Goal: Find contact information: Find contact information

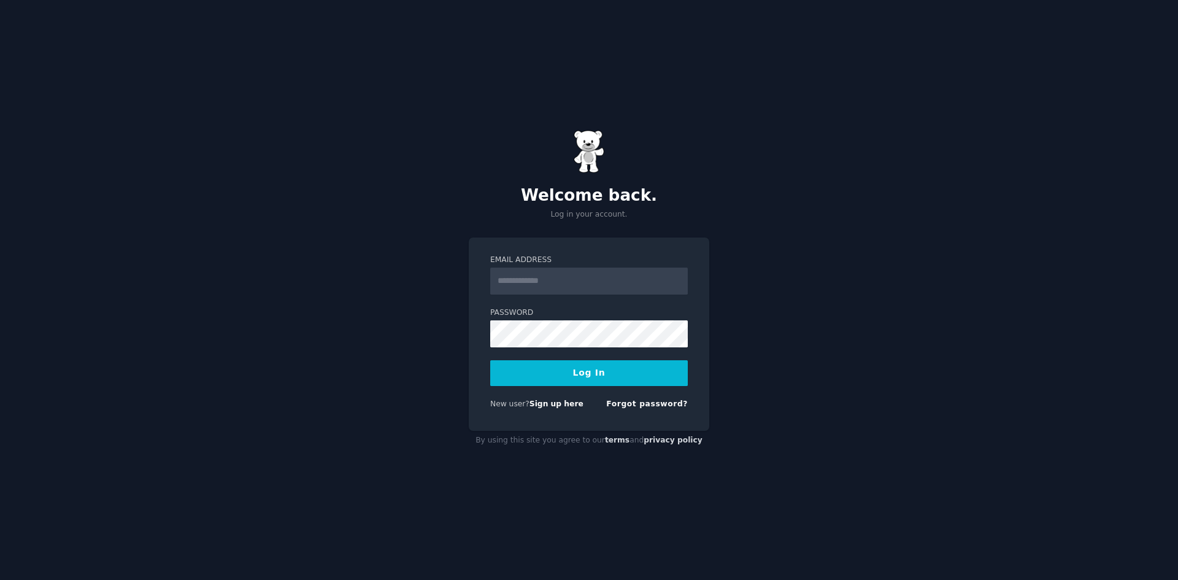
click at [569, 278] on input "Email Address" at bounding box center [588, 280] width 197 height 27
type input "**********"
click at [592, 374] on button "Log In" at bounding box center [588, 373] width 197 height 26
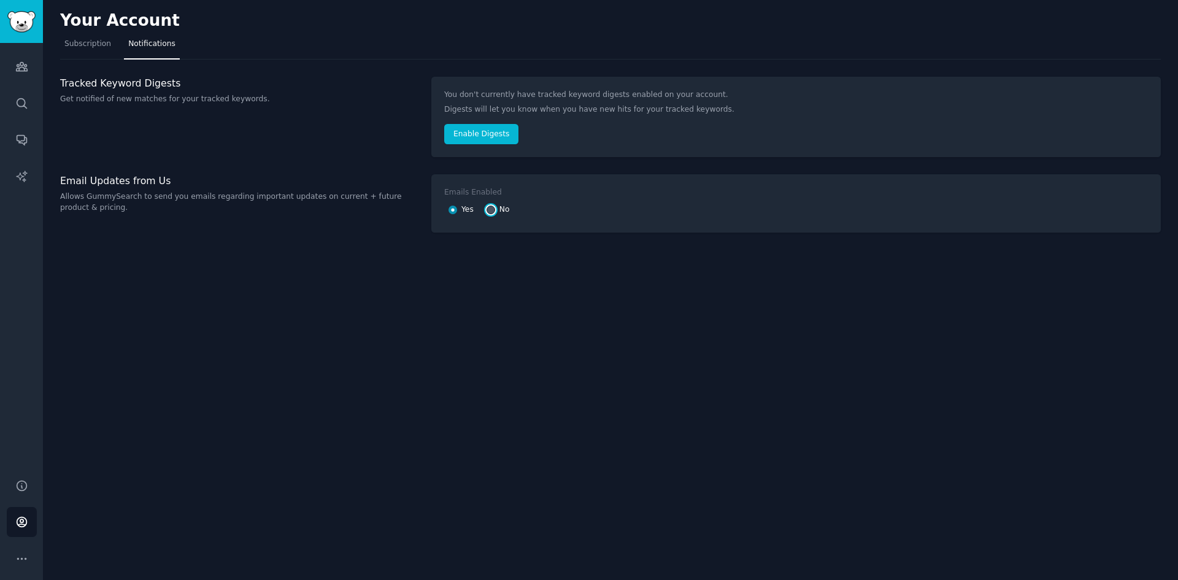
click at [491, 211] on input "No" at bounding box center [490, 209] width 9 height 9
radio input "false"
radio input "true"
click at [483, 137] on button "Enable Digests" at bounding box center [481, 134] width 74 height 21
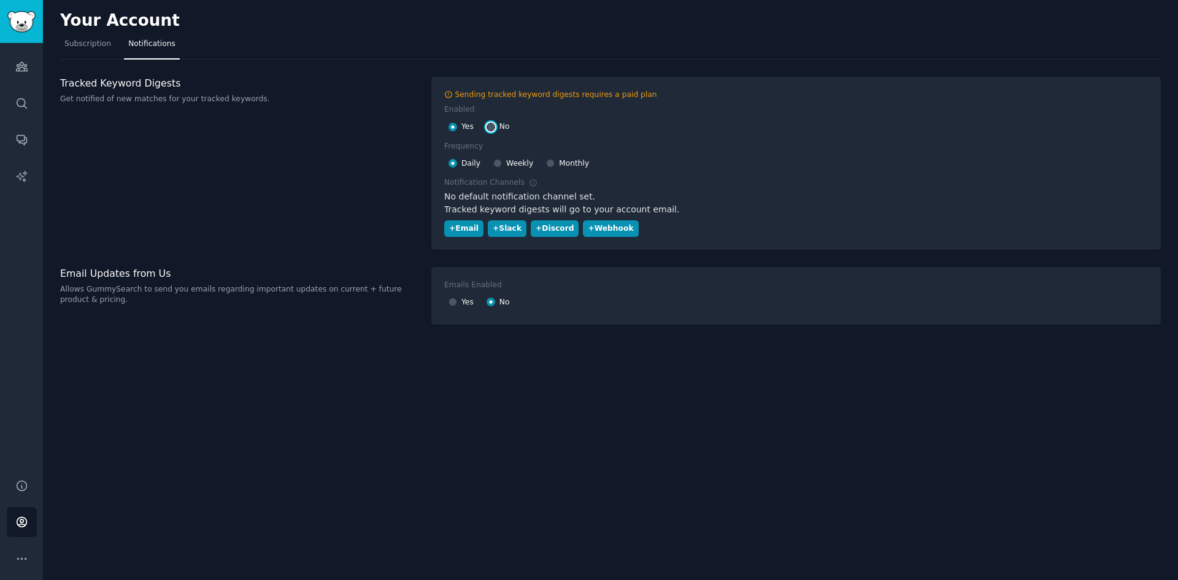
click at [492, 129] on input "No" at bounding box center [490, 127] width 9 height 9
radio input "false"
radio input "true"
click at [218, 148] on div "Tracked Keyword Digests Get notified of new matches for your tracked keywords." at bounding box center [239, 163] width 358 height 173
click at [81, 50] on link "Subscription" at bounding box center [87, 46] width 55 height 25
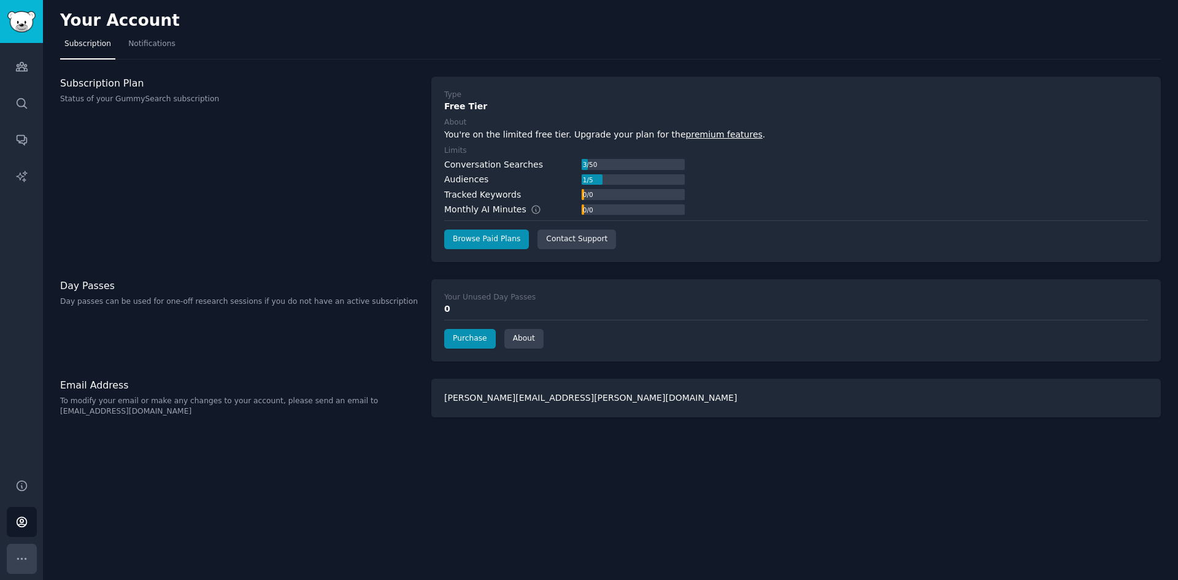
click at [22, 552] on icon "Sidebar" at bounding box center [21, 558] width 13 height 13
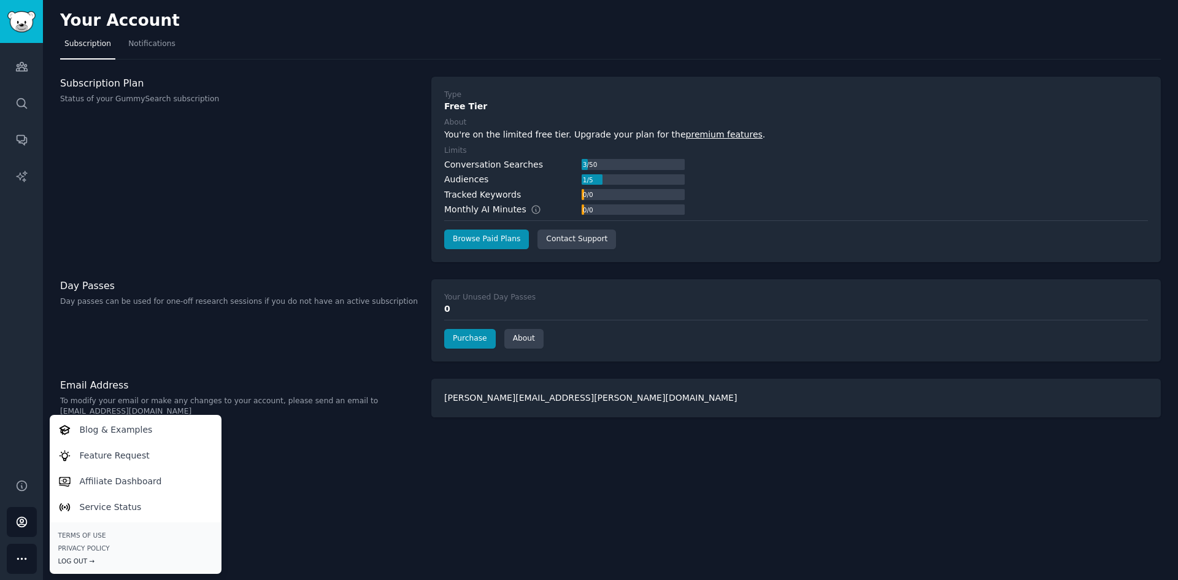
click at [76, 561] on div "Log Out →" at bounding box center [135, 560] width 155 height 9
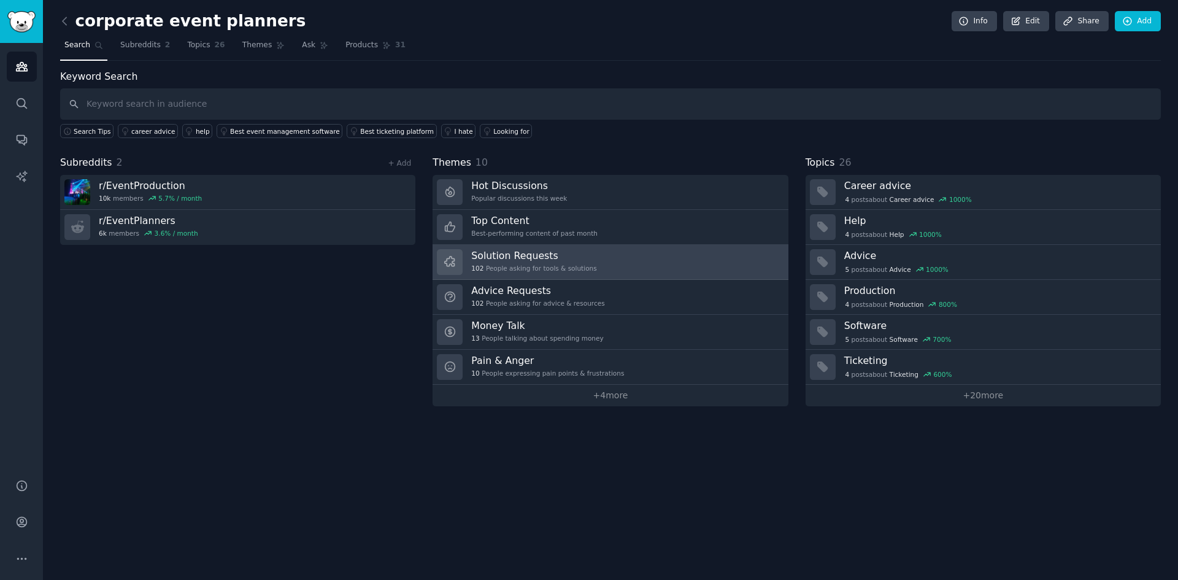
click at [531, 260] on h3 "Solution Requests" at bounding box center [533, 255] width 125 height 13
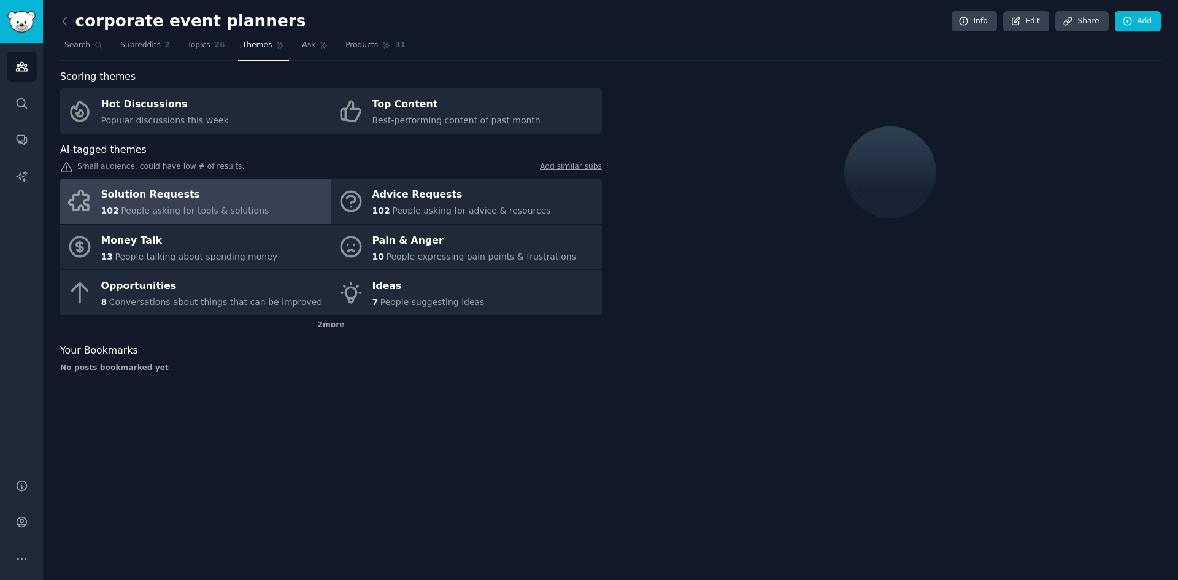
click at [156, 201] on div "Solution Requests" at bounding box center [185, 195] width 168 height 20
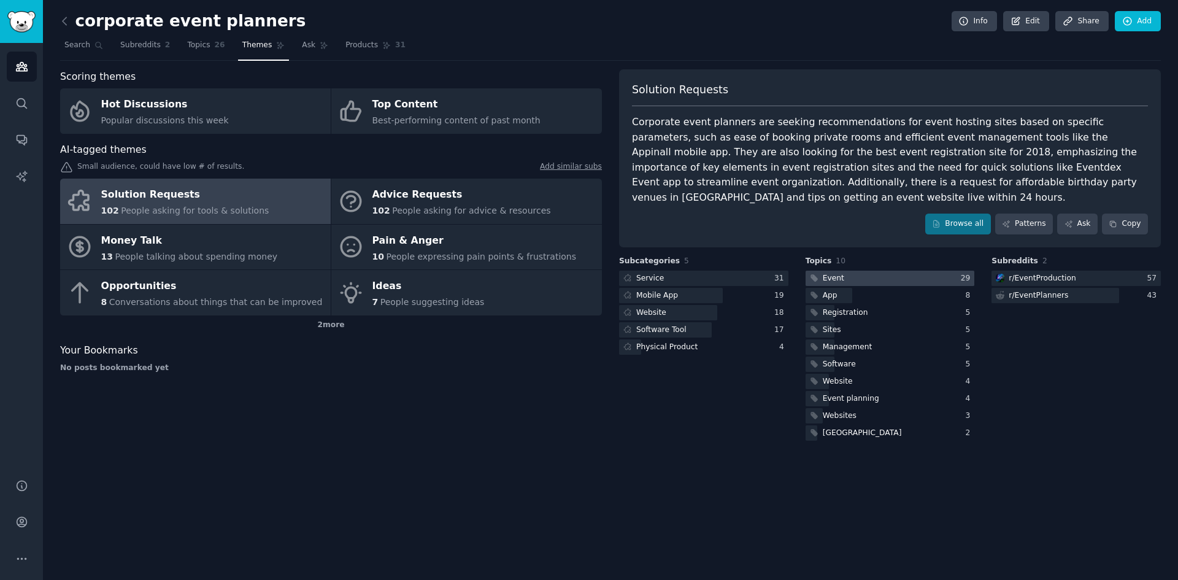
click at [844, 270] on div at bounding box center [889, 277] width 169 height 15
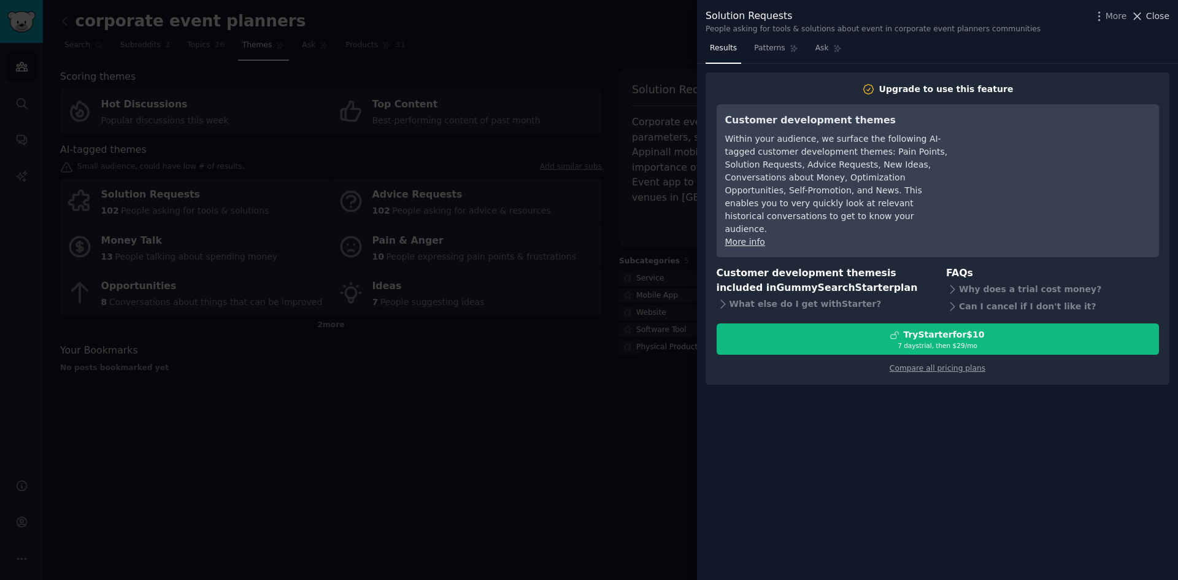
click at [1154, 17] on span "Close" at bounding box center [1157, 16] width 23 height 13
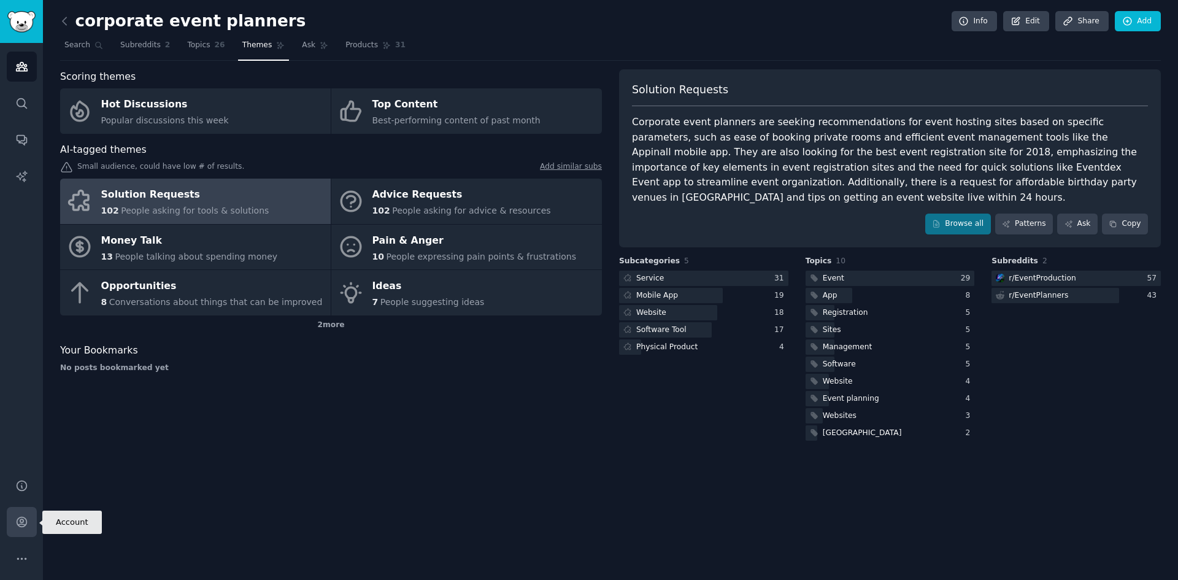
click at [25, 525] on icon "Sidebar" at bounding box center [22, 522] width 10 height 10
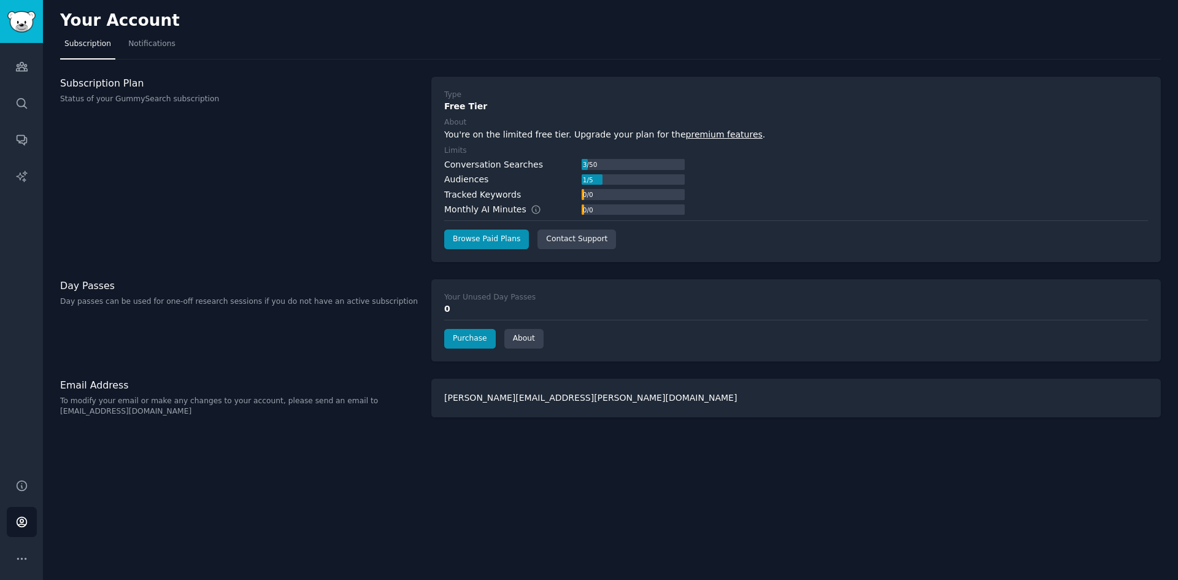
click at [641, 389] on div "reyes.nina@interprenet.net" at bounding box center [795, 397] width 729 height 39
click at [494, 399] on div "reyes.nina@interprenet.net" at bounding box center [795, 397] width 729 height 39
click at [21, 490] on icon "Sidebar" at bounding box center [22, 485] width 10 height 10
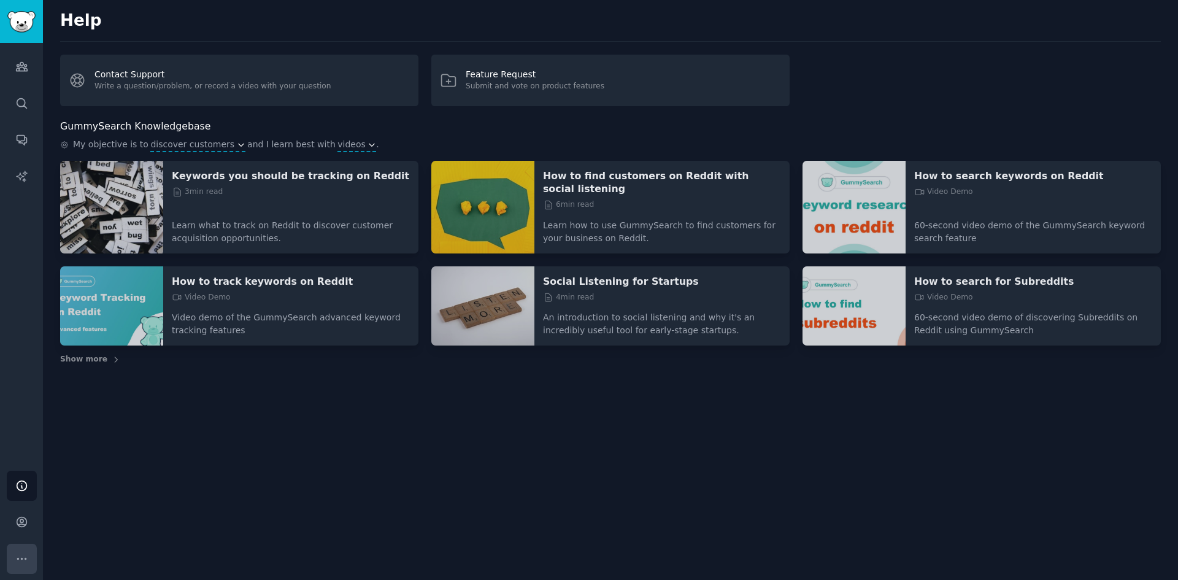
click at [25, 558] on icon "Sidebar" at bounding box center [21, 558] width 9 height 1
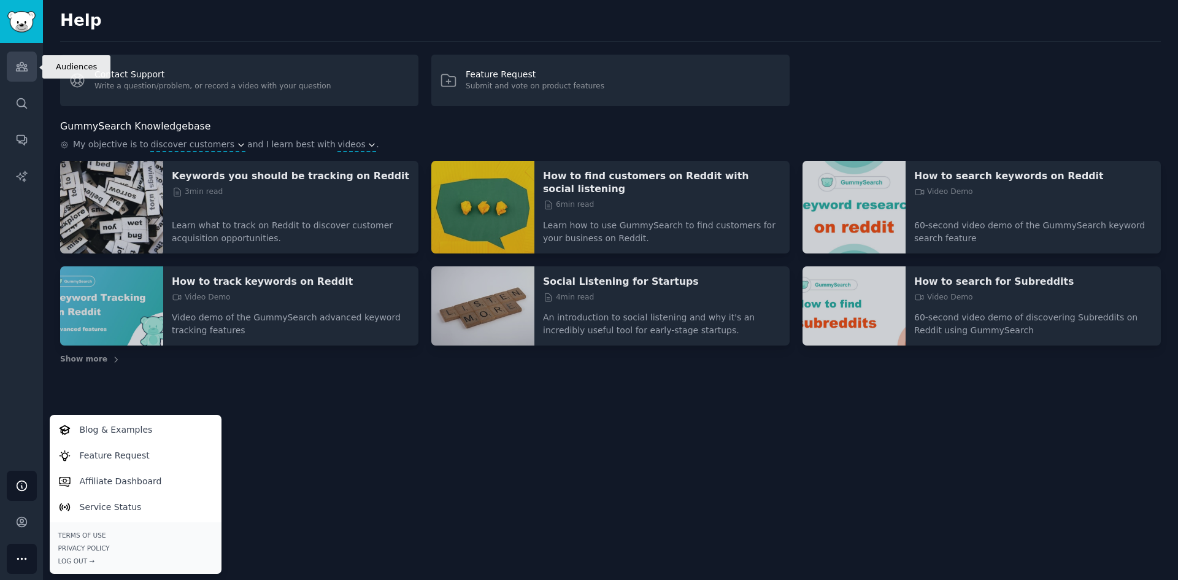
click at [20, 73] on link "Audiences" at bounding box center [22, 67] width 30 height 30
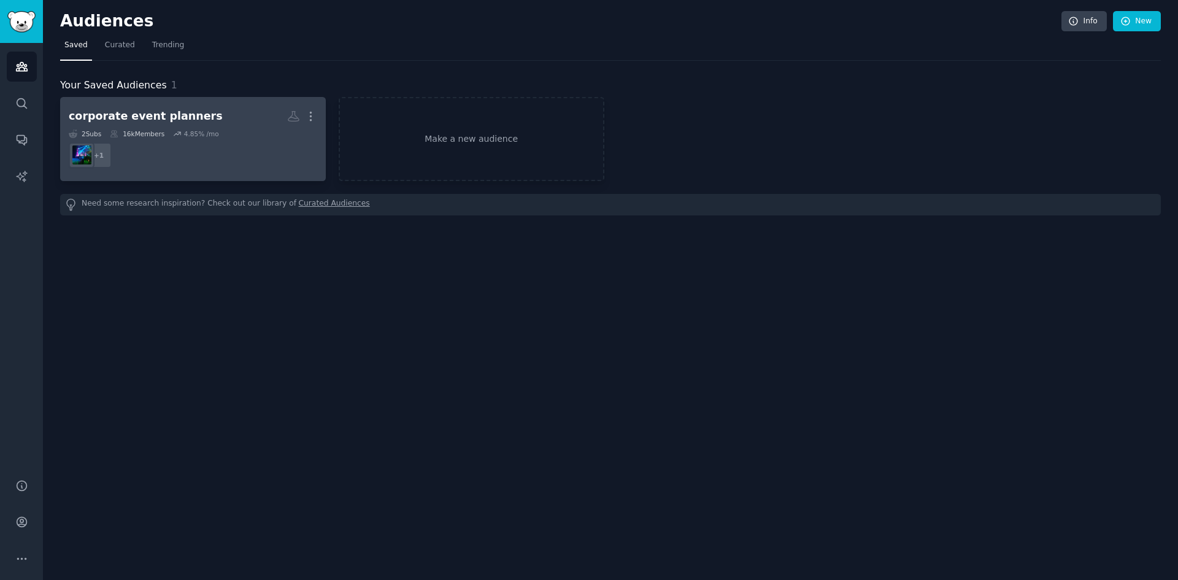
click at [142, 119] on div "corporate event planners" at bounding box center [146, 116] width 154 height 15
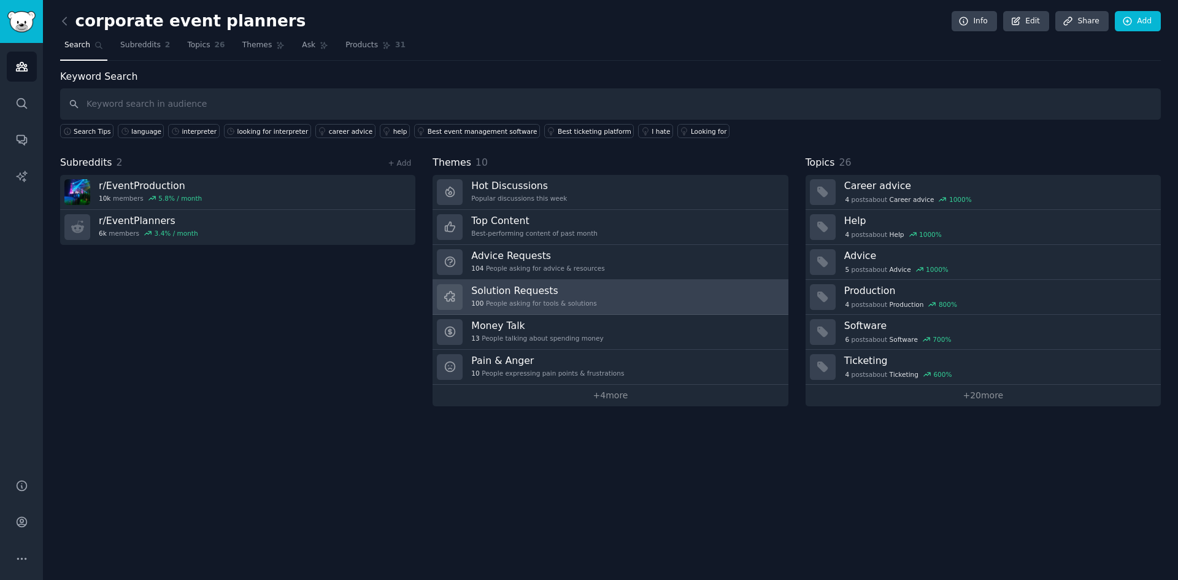
click at [485, 295] on h3 "Solution Requests" at bounding box center [533, 290] width 125 height 13
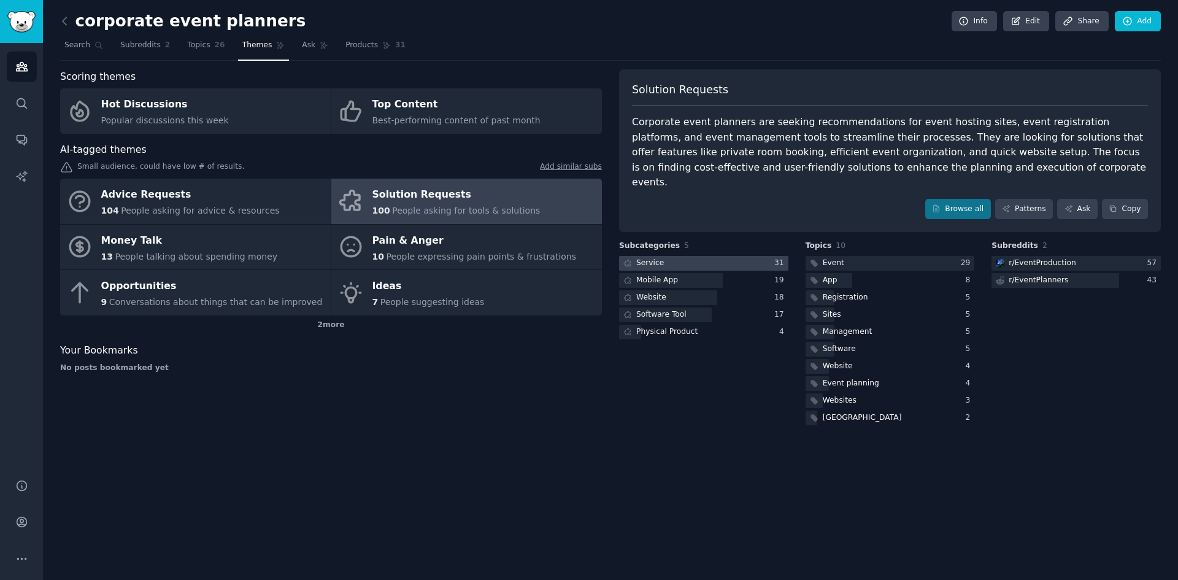
click at [646, 258] on div "Service" at bounding box center [650, 263] width 28 height 11
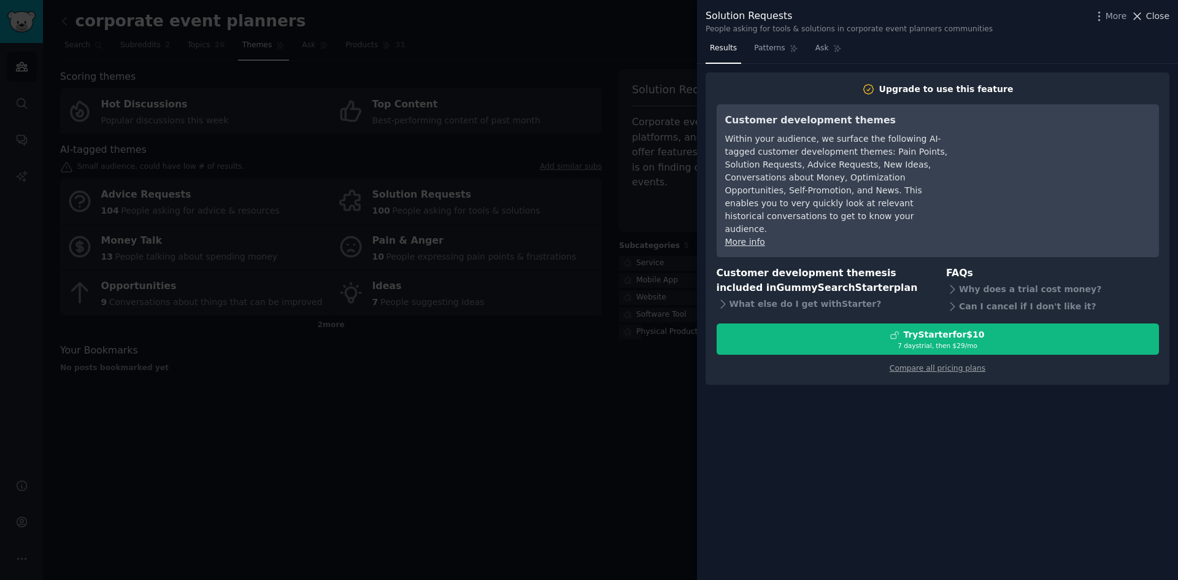
click at [1162, 17] on span "Close" at bounding box center [1157, 16] width 23 height 13
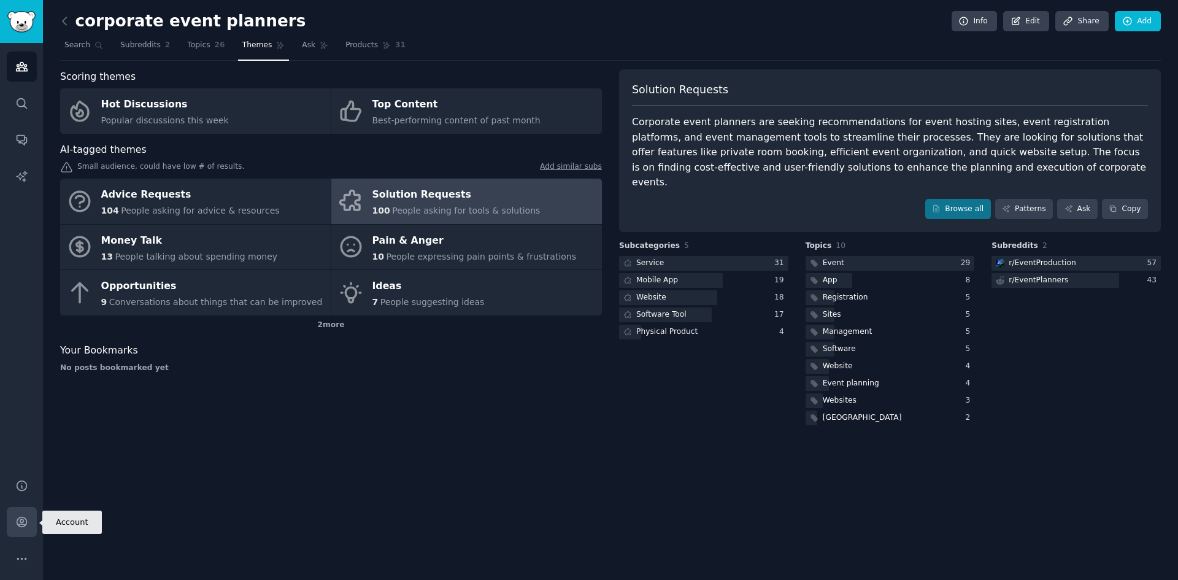
click at [20, 520] on icon "Sidebar" at bounding box center [22, 522] width 10 height 10
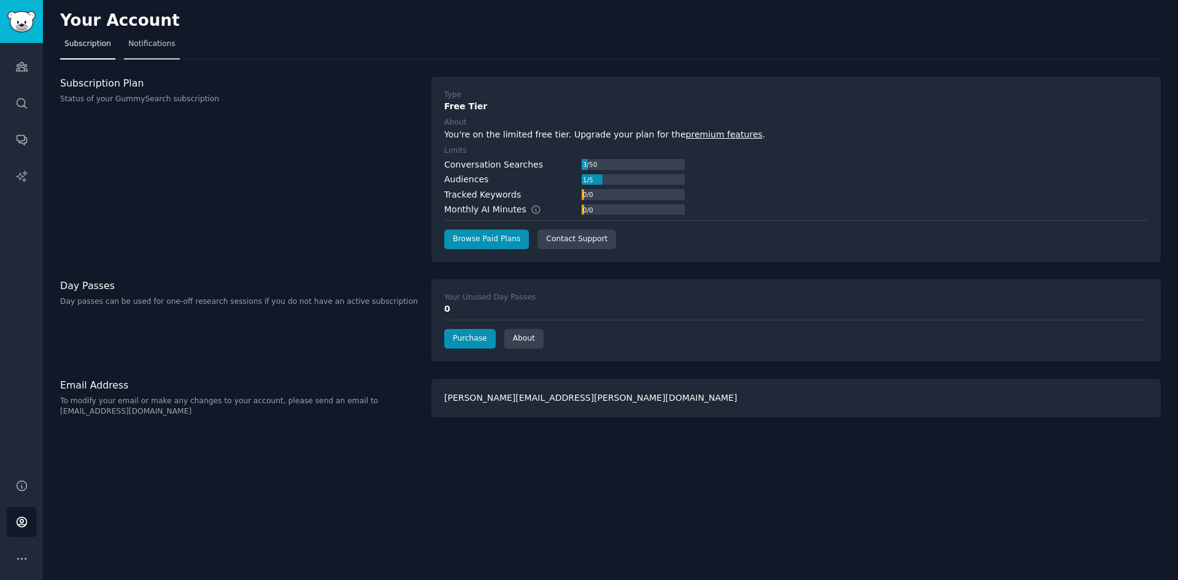
click at [152, 45] on span "Notifications" at bounding box center [151, 44] width 47 height 11
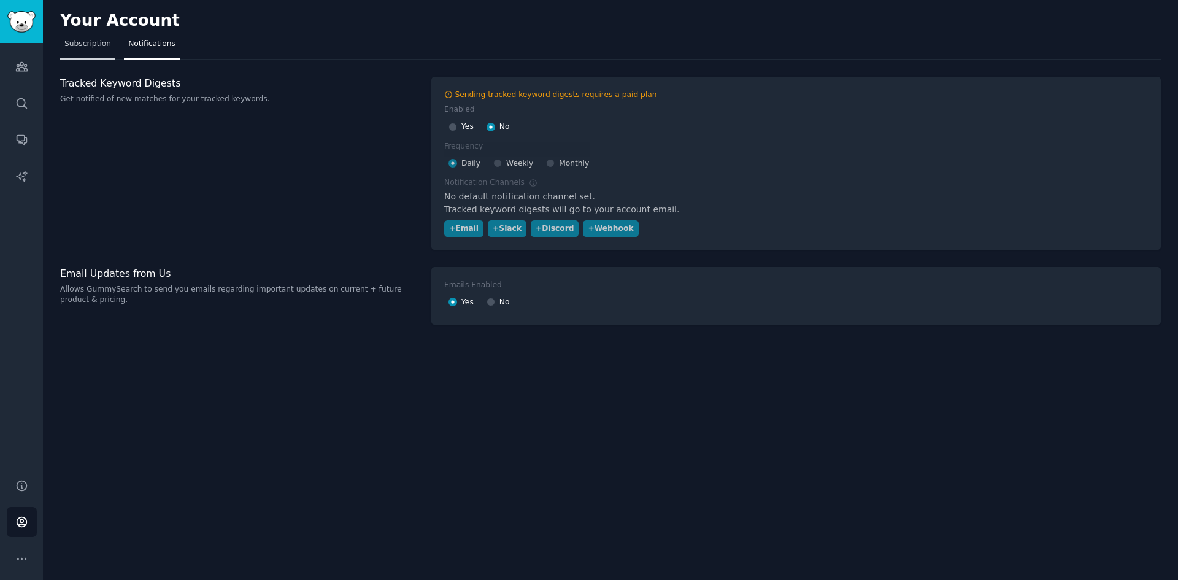
click at [85, 41] on span "Subscription" at bounding box center [87, 44] width 47 height 11
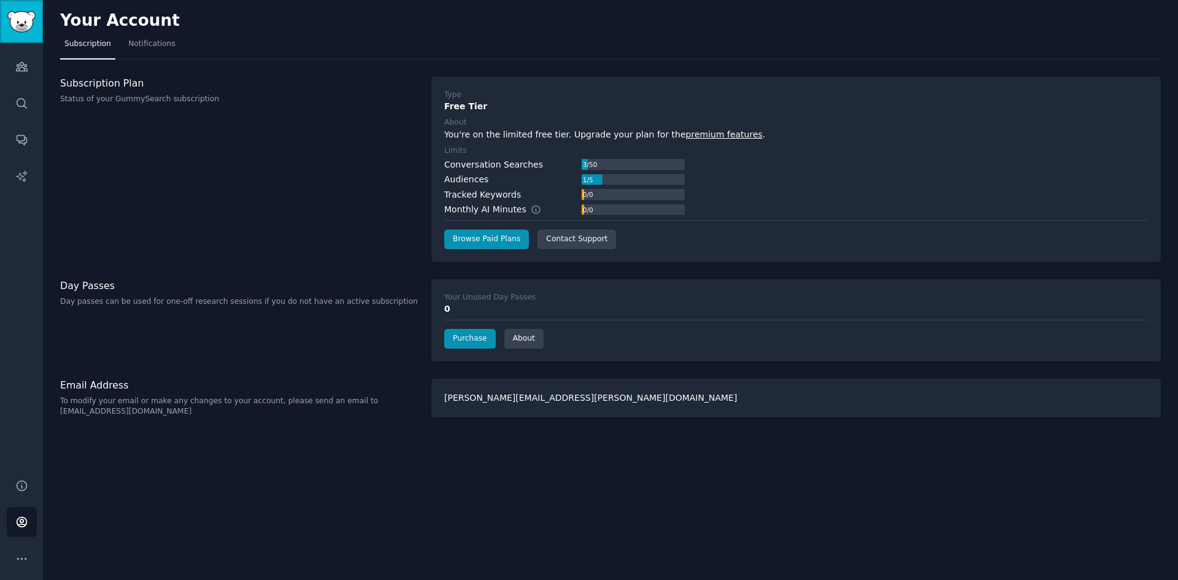
click at [18, 24] on img "Sidebar" at bounding box center [21, 21] width 28 height 21
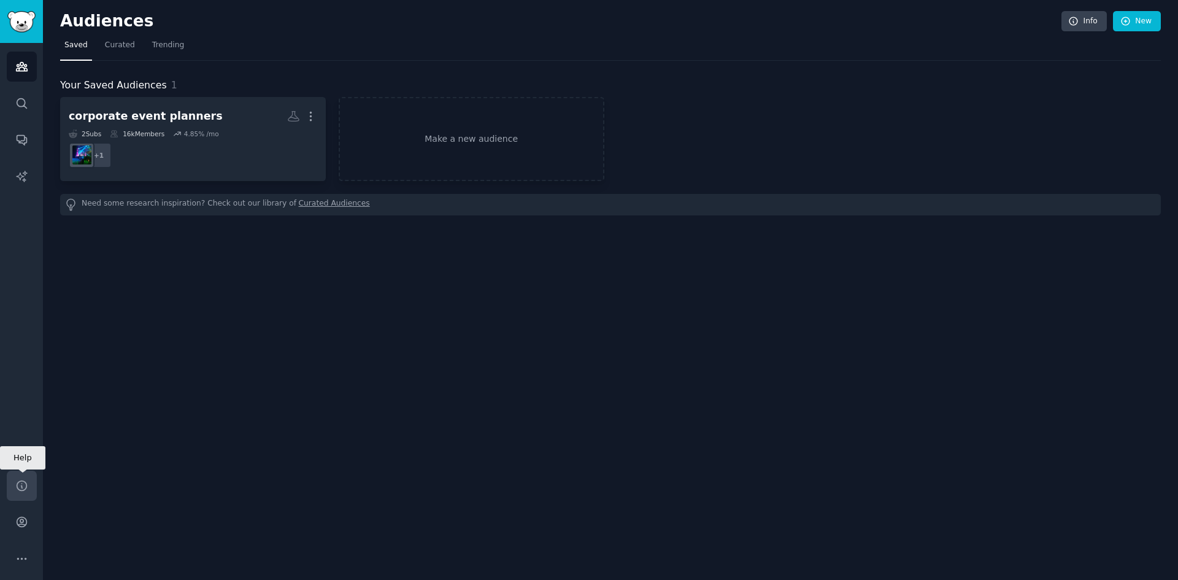
click at [20, 491] on icon "Sidebar" at bounding box center [21, 485] width 13 height 13
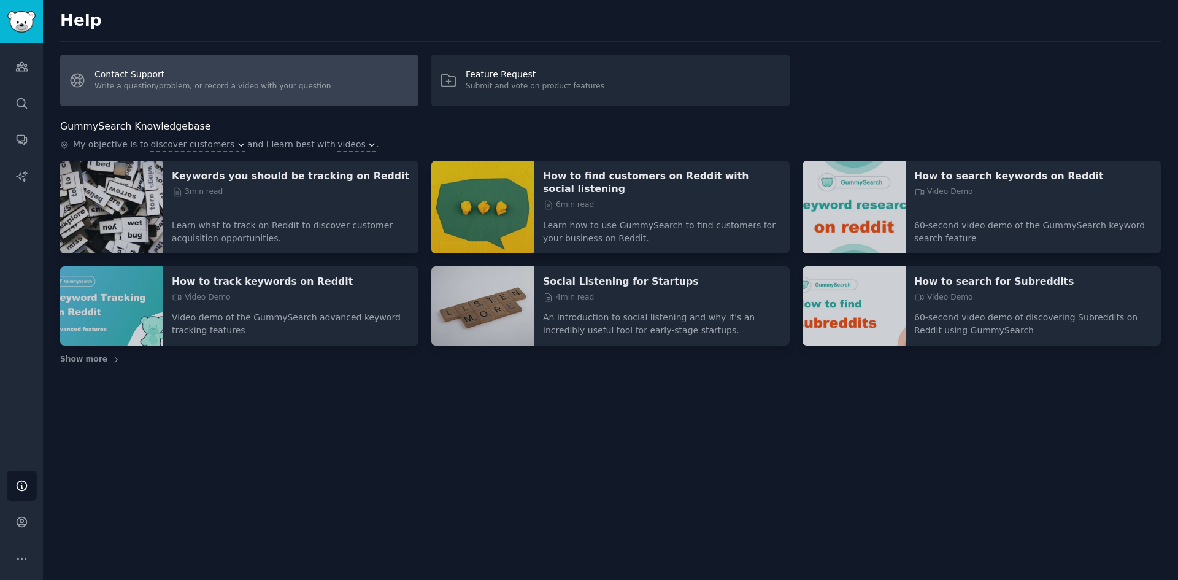
click at [236, 93] on link "Contact Support Write a question/problem, or record a video with your question" at bounding box center [239, 81] width 358 height 52
click at [77, 82] on link "Contact Support Write a question/problem, or record a video with your question" at bounding box center [239, 81] width 358 height 52
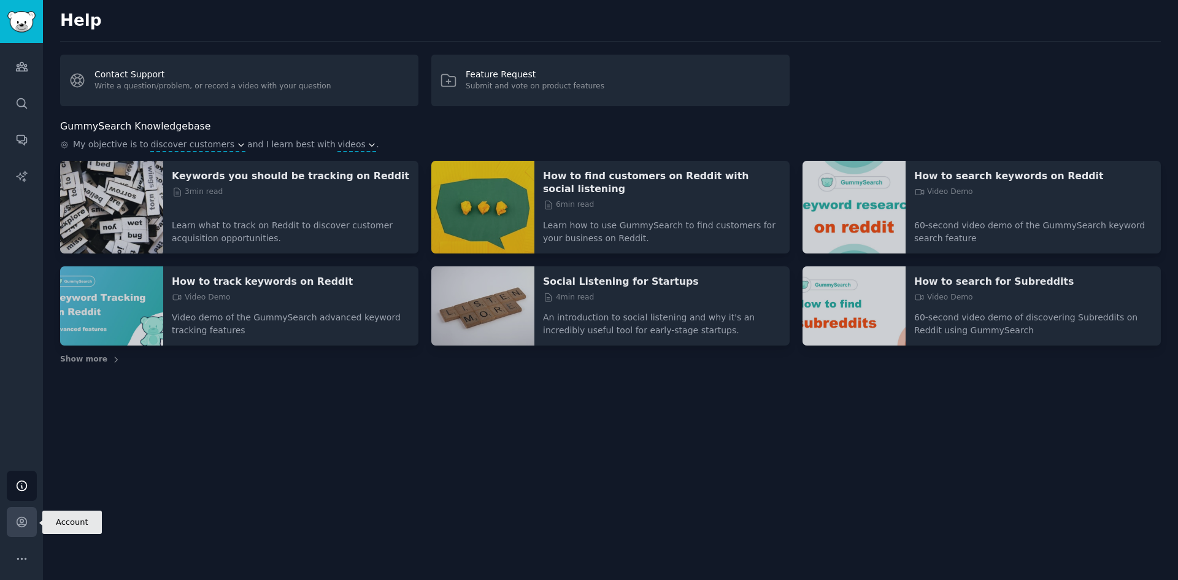
click at [23, 523] on icon "Sidebar" at bounding box center [21, 521] width 13 height 13
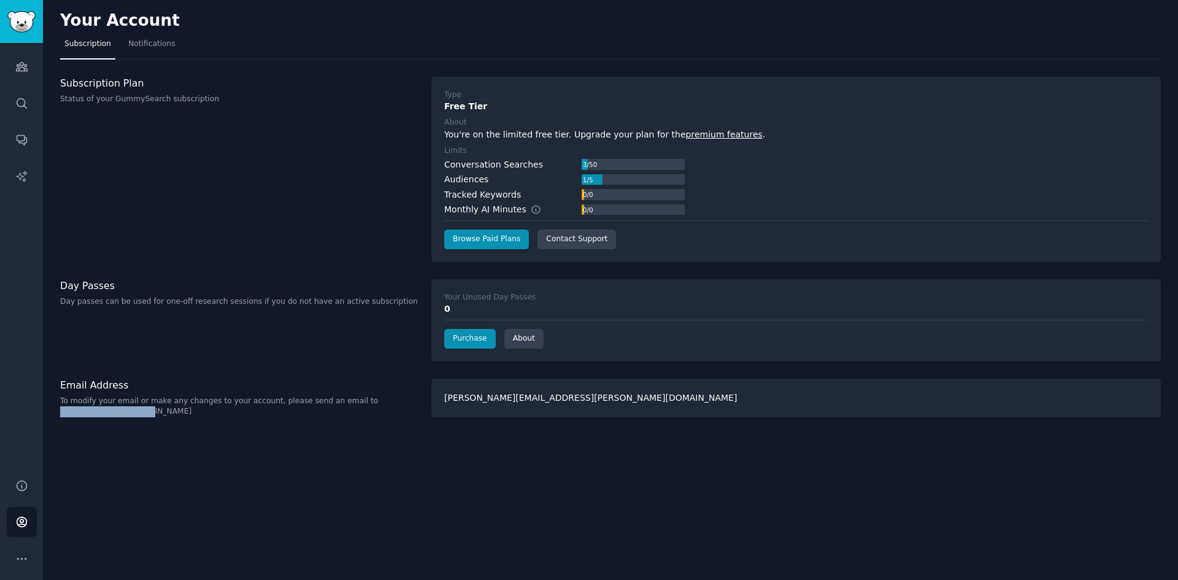
drag, startPoint x: 61, startPoint y: 413, endPoint x: 147, endPoint y: 416, distance: 85.9
click at [147, 416] on p "To modify your email or make any changes to your account, please send an email …" at bounding box center [239, 406] width 358 height 21
copy p "help@gummysearch.com"
